Goal: Transaction & Acquisition: Book appointment/travel/reservation

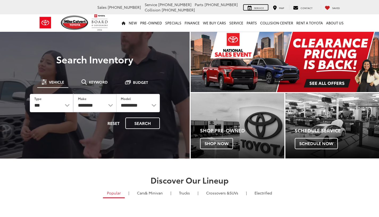
click at [262, 6] on span "Service" at bounding box center [259, 7] width 10 height 3
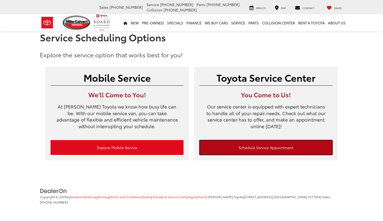
click at [206, 147] on link "Schedule Service Appointment" at bounding box center [265, 147] width 133 height 15
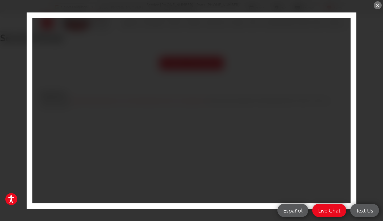
click at [373, 5] on div "×" at bounding box center [191, 110] width 383 height 221
click at [378, 5] on div "×" at bounding box center [377, 5] width 8 height 8
